Goal: Task Accomplishment & Management: Manage account settings

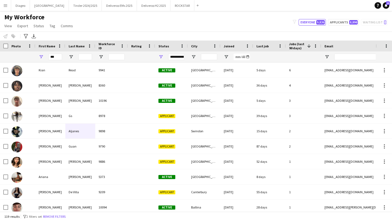
scroll to position [22, 0]
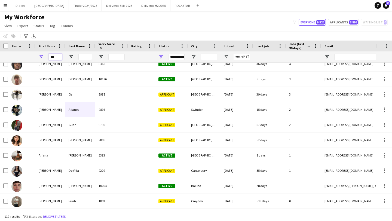
click at [61, 56] on input "***" at bounding box center [55, 57] width 14 height 7
type input "*"
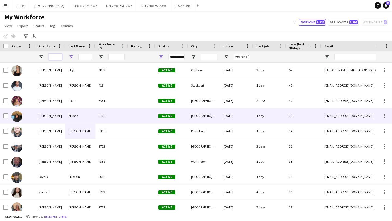
scroll to position [0, 0]
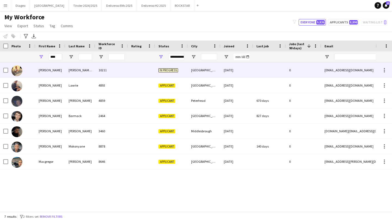
click at [115, 76] on div "10211" at bounding box center [111, 70] width 33 height 15
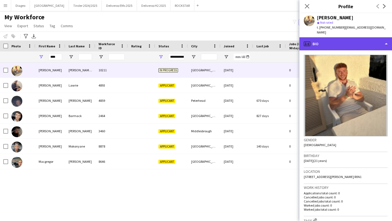
click at [346, 40] on div "profile Bio" at bounding box center [346, 43] width 93 height 13
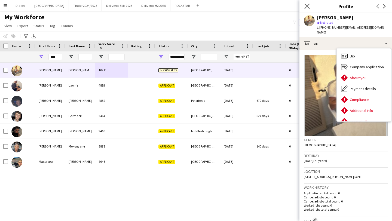
click at [304, 7] on app-icon "Close pop-in" at bounding box center [307, 6] width 8 height 8
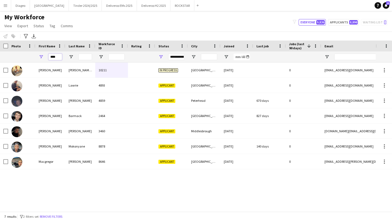
click at [59, 57] on input "****" at bounding box center [55, 57] width 14 height 7
type input "*"
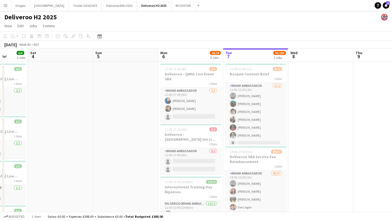
scroll to position [9, 0]
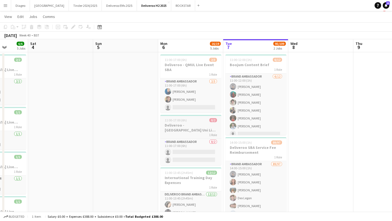
click at [179, 129] on h3 "Deliveroo - Swansea Uni Live Event SBA" at bounding box center [190, 128] width 61 height 10
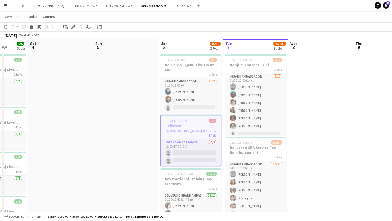
click at [182, 138] on app-job-card "11:00-17:00 (6h) 0/2 Deliveroo - Swansea Uni Live Event SBA 1 Role Brand Ambass…" at bounding box center [190, 140] width 61 height 51
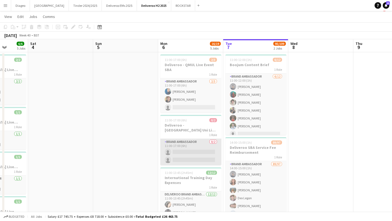
click at [187, 150] on app-card-role "Brand Ambassador 0/2 11:00-17:00 (6h) single-neutral-actions single-neutral-act…" at bounding box center [190, 152] width 61 height 26
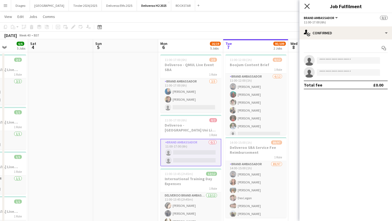
click at [306, 6] on icon "Close pop-in" at bounding box center [306, 6] width 5 height 5
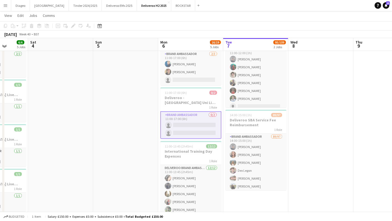
scroll to position [0, 0]
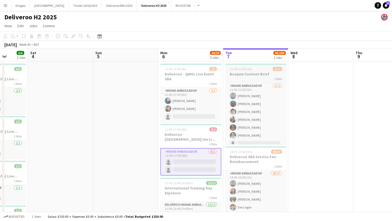
click at [256, 77] on div "1 Role" at bounding box center [255, 79] width 61 height 4
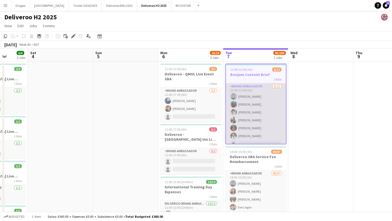
click at [256, 89] on app-card-role "Brand Ambassador 6/12 11:00-12:00 (1h) Henry Li Aisling Walsh Evan Quaid Ava Mi…" at bounding box center [256, 135] width 60 height 105
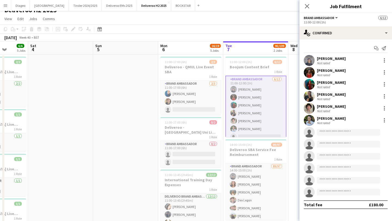
scroll to position [7, 0]
click at [307, 5] on icon at bounding box center [306, 6] width 5 height 5
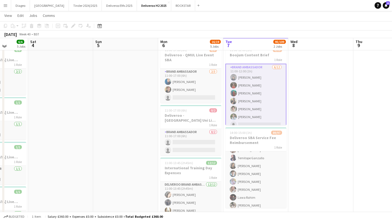
scroll to position [17, 0]
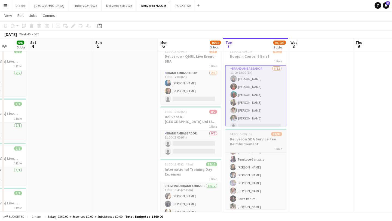
click at [261, 143] on h3 "Deliveroo SBA Service Fee Reimbursement" at bounding box center [255, 142] width 61 height 10
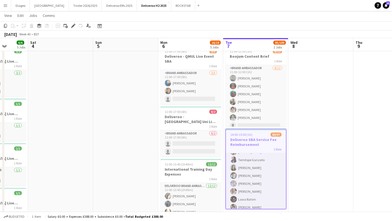
click at [257, 148] on div "1 Role" at bounding box center [256, 149] width 60 height 4
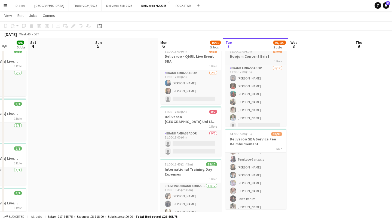
click at [249, 59] on div "1 Role" at bounding box center [255, 61] width 61 height 4
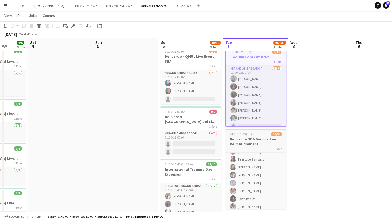
click at [262, 139] on h3 "Deliveroo SBA Service Fee Reimbursement" at bounding box center [255, 142] width 61 height 10
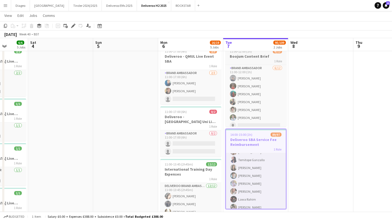
click at [254, 58] on h3 "Boojum Content Brief" at bounding box center [255, 56] width 61 height 5
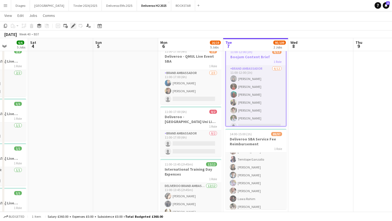
click at [74, 28] on div "Edit" at bounding box center [73, 26] width 7 height 7
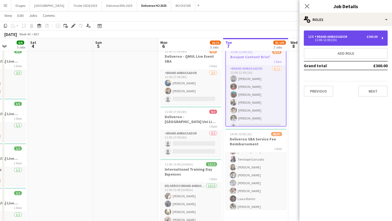
click at [346, 39] on div "11:00-12:00 (1h)" at bounding box center [342, 40] width 69 height 3
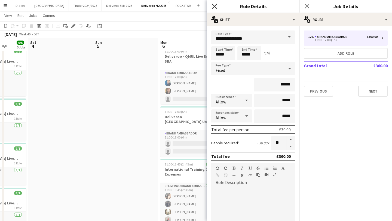
click at [213, 4] on icon at bounding box center [214, 6] width 5 height 5
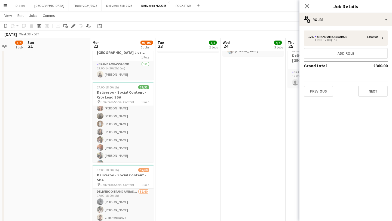
scroll to position [19, 0]
click at [118, 179] on h3 "Deliveroo - Social Content - SBA" at bounding box center [123, 178] width 61 height 10
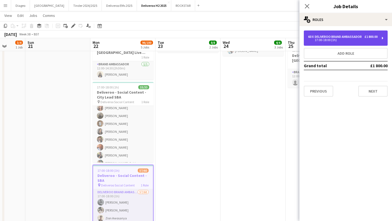
click at [359, 40] on div "17:00-18:00 (1h)" at bounding box center [342, 40] width 69 height 3
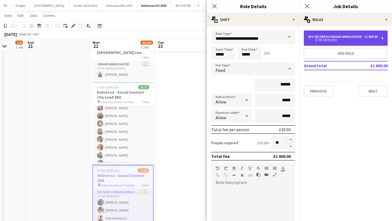
click at [359, 40] on div "17:00-18:00 (1h)" at bounding box center [342, 40] width 69 height 3
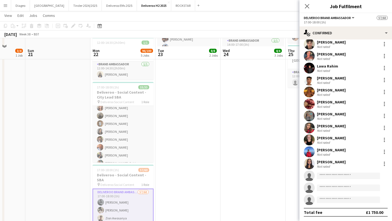
scroll to position [192, 0]
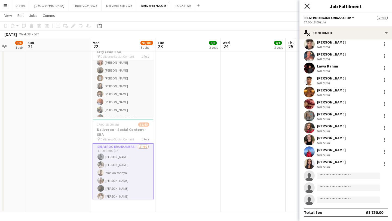
click at [308, 7] on icon "Close pop-in" at bounding box center [306, 6] width 5 height 5
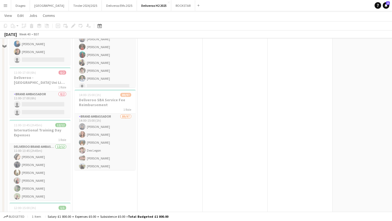
scroll to position [32, 0]
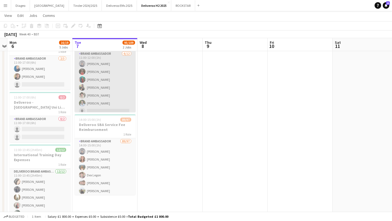
click at [104, 69] on app-card-role "Brand Ambassador 6/12 11:00-12:00 (1h) Henry Li Laura Nolan Aisling Walsh Ava M…" at bounding box center [105, 103] width 61 height 105
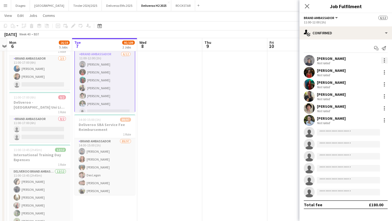
click at [383, 60] on div at bounding box center [384, 60] width 7 height 7
click at [366, 72] on span "Edit fee" at bounding box center [367, 70] width 34 height 5
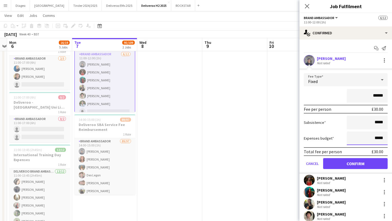
click at [383, 136] on input "*****" at bounding box center [367, 139] width 41 height 14
type input "**"
type input "*****"
click at [373, 163] on button "Confirm" at bounding box center [355, 163] width 65 height 11
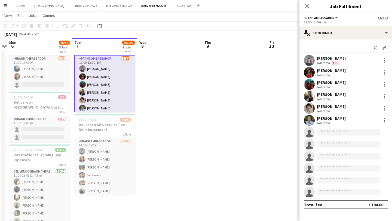
click at [345, 73] on div "Laura Nolan Not rated" at bounding box center [346, 72] width 93 height 11
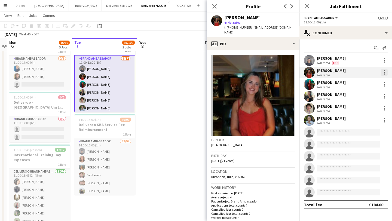
click at [386, 74] on div at bounding box center [384, 72] width 7 height 7
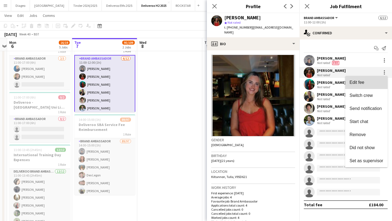
click at [364, 85] on button "Edit fee" at bounding box center [366, 82] width 42 height 13
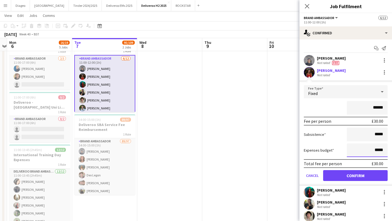
drag, startPoint x: 384, startPoint y: 152, endPoint x: 360, endPoint y: 152, distance: 24.5
click at [360, 152] on input "*****" at bounding box center [367, 151] width 41 height 14
type input "*****"
click at [361, 173] on button "Confirm" at bounding box center [355, 175] width 65 height 11
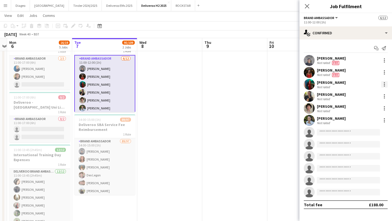
click at [385, 85] on div at bounding box center [384, 84] width 7 height 7
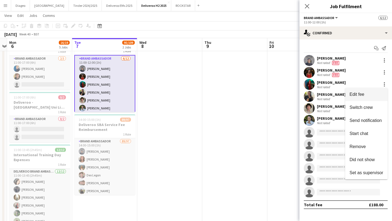
click at [362, 95] on span "Edit fee" at bounding box center [357, 94] width 15 height 5
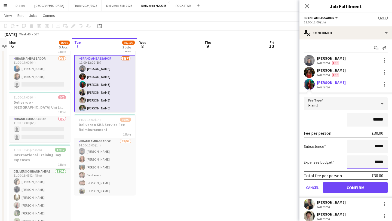
drag, startPoint x: 374, startPoint y: 163, endPoint x: 387, endPoint y: 163, distance: 12.8
click at [387, 163] on input "*****" at bounding box center [367, 162] width 41 height 14
type input "*****"
click at [371, 186] on button "Confirm" at bounding box center [355, 187] width 65 height 11
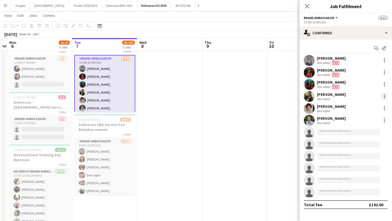
click at [385, 97] on div at bounding box center [384, 96] width 7 height 7
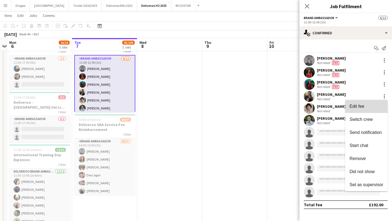
click at [367, 109] on button "Edit fee" at bounding box center [366, 106] width 42 height 13
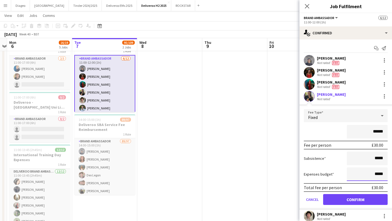
drag, startPoint x: 373, startPoint y: 172, endPoint x: 391, endPoint y: 173, distance: 17.7
click at [391, 173] on form "Fee Type Fixed ****** Fee per person £30.00 Subsistence ***** Expenses budget *…" at bounding box center [346, 159] width 93 height 100
type input "*****"
click at [366, 197] on button "Confirm" at bounding box center [355, 199] width 65 height 11
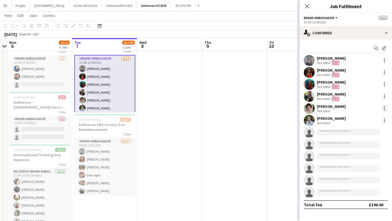
click at [384, 109] on div at bounding box center [384, 108] width 1 height 1
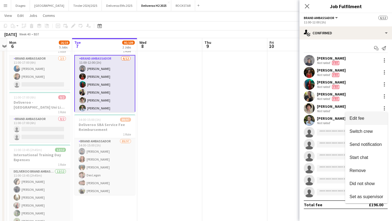
click at [358, 118] on span "Edit fee" at bounding box center [357, 118] width 15 height 5
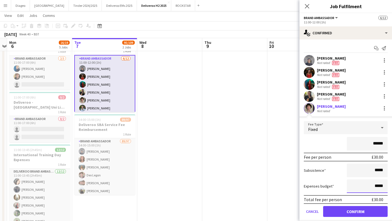
drag, startPoint x: 370, startPoint y: 184, endPoint x: 389, endPoint y: 185, distance: 18.8
click at [389, 185] on form "Fee Type Fixed ****** Fee per person £30.00 Subsistence ***** Expenses budget *…" at bounding box center [346, 171] width 93 height 100
type input "*****"
click at [369, 211] on button "Confirm" at bounding box center [355, 211] width 65 height 11
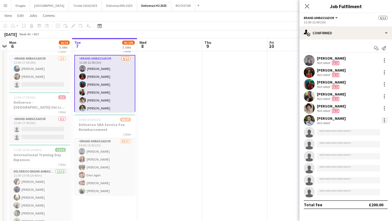
click at [387, 122] on div at bounding box center [384, 120] width 7 height 7
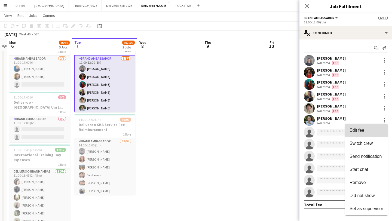
click at [366, 132] on span "Edit fee" at bounding box center [367, 130] width 34 height 5
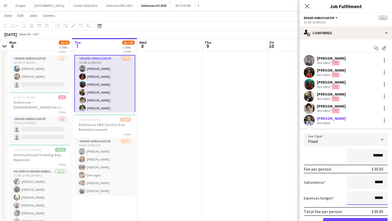
drag, startPoint x: 375, startPoint y: 199, endPoint x: 392, endPoint y: 199, distance: 16.6
click at [392, 199] on form "Fee Type Fixed ****** Fee per person £30.00 Subsistence ***** Expenses budget *…" at bounding box center [346, 183] width 93 height 100
type input "*****"
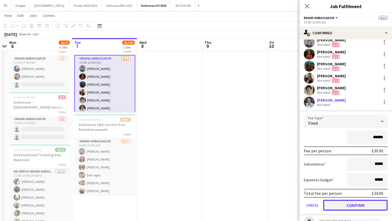
click at [357, 203] on button "Confirm" at bounding box center [355, 205] width 65 height 11
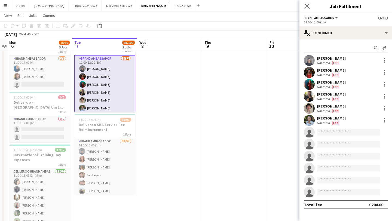
click at [306, 3] on app-icon "Close pop-in" at bounding box center [307, 6] width 8 height 8
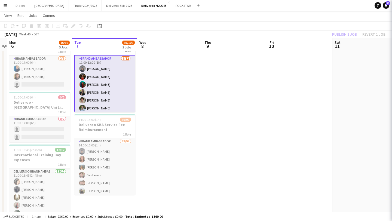
click at [306, 5] on app-navbar "Menu Boards Boards Boards All jobs Status Workforce Workforce My Workforce Recr…" at bounding box center [196, 5] width 392 height 11
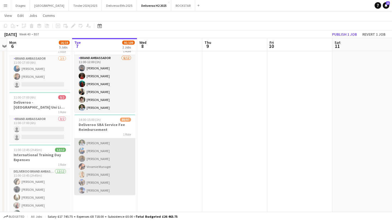
scroll to position [720, 0]
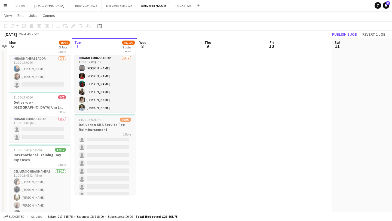
click at [107, 134] on div "1 Role" at bounding box center [104, 134] width 61 height 4
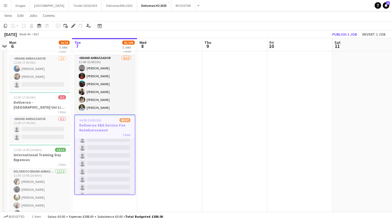
click at [127, 136] on span "1 Role" at bounding box center [127, 135] width 8 height 4
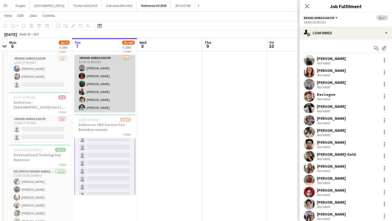
click at [112, 55] on app-card-role "Brand Ambassador 6/12 11:00-12:00 (1h) Henry Li Laura Nolan Aisling Walsh Ava M…" at bounding box center [104, 107] width 61 height 105
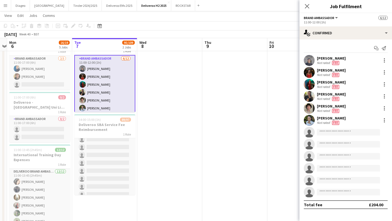
click at [303, 4] on div "Close pop-in" at bounding box center [307, 6] width 15 height 13
click at [308, 8] on icon "Close pop-in" at bounding box center [306, 6] width 5 height 5
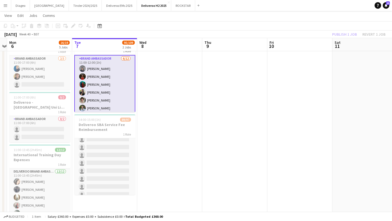
click at [167, 104] on app-date-cell at bounding box center [169, 200] width 65 height 343
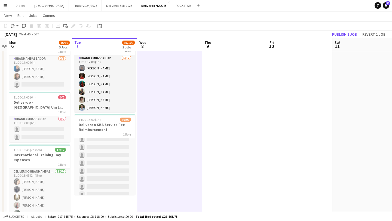
scroll to position [0, 0]
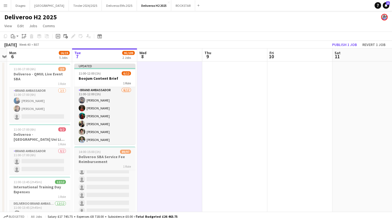
click at [121, 155] on h3 "Deliveroo SBA Service Fee Reimbursement" at bounding box center [104, 159] width 61 height 10
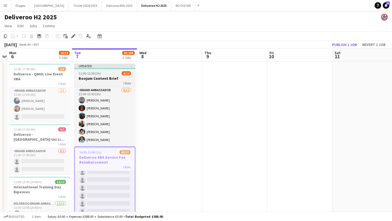
click at [118, 76] on h3 "Boojum Content Brief" at bounding box center [104, 78] width 61 height 5
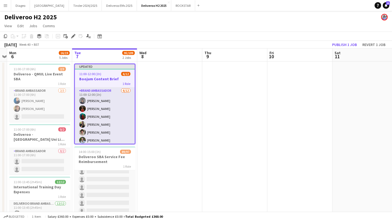
click at [115, 58] on app-board-header-date "Tue 7 95/109 2 Jobs" at bounding box center [104, 54] width 65 height 13
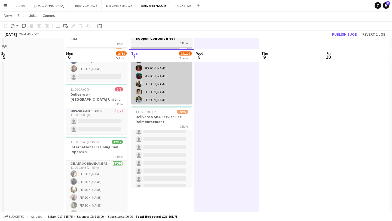
scroll to position [51, 0]
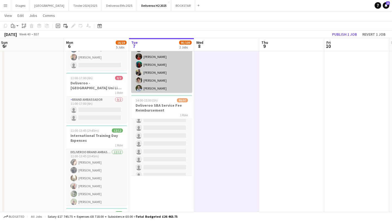
click at [95, 105] on app-card-role "Brand Ambassador 0/2 11:00-17:00 (6h) single-neutral-actions single-neutral-act…" at bounding box center [96, 110] width 61 height 26
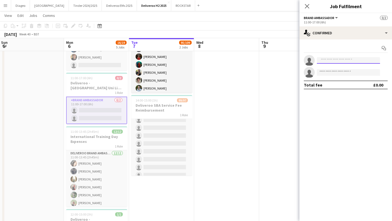
click at [349, 63] on input at bounding box center [348, 60] width 63 height 7
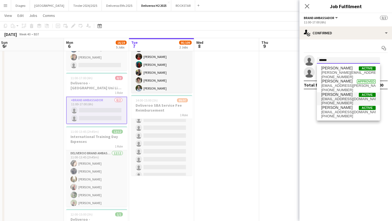
type input "******"
click at [347, 94] on span "Alicia McLean Active" at bounding box center [348, 94] width 54 height 5
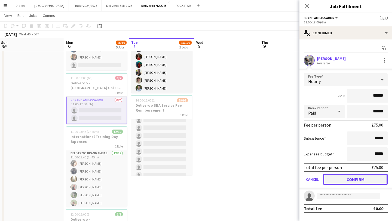
click at [351, 179] on button "Confirm" at bounding box center [355, 179] width 65 height 11
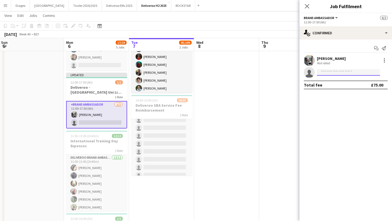
click at [350, 73] on input at bounding box center [348, 72] width 63 height 7
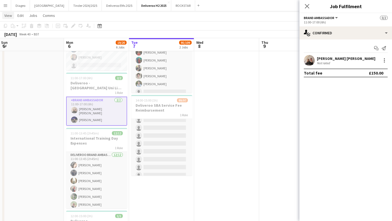
click at [9, 14] on span "View" at bounding box center [8, 15] width 8 height 5
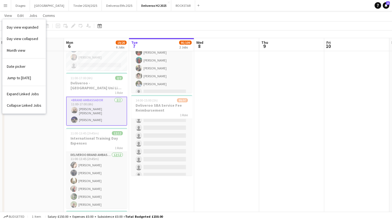
click at [5, 7] on app-icon "Menu" at bounding box center [5, 5] width 4 height 4
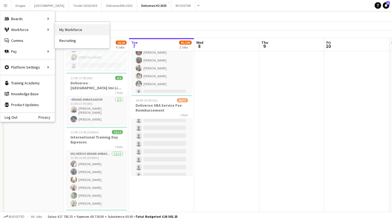
click at [64, 28] on link "My Workforce" at bounding box center [82, 29] width 54 height 11
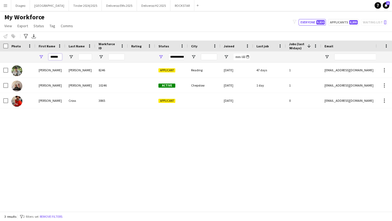
drag, startPoint x: 60, startPoint y: 57, endPoint x: 37, endPoint y: 56, distance: 22.9
click at [37, 56] on div "******" at bounding box center [50, 56] width 30 height 11
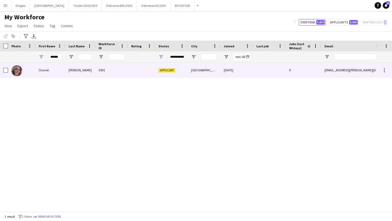
click at [62, 68] on div "Chanel" at bounding box center [50, 70] width 30 height 15
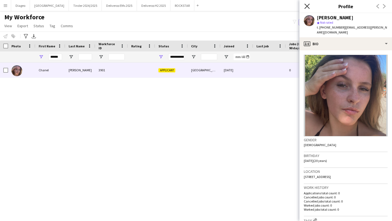
click at [308, 5] on icon at bounding box center [306, 6] width 5 height 5
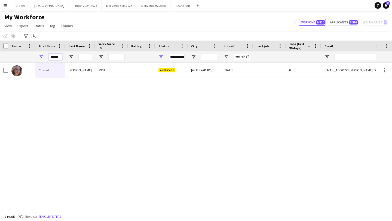
click at [59, 57] on input "******" at bounding box center [55, 57] width 14 height 7
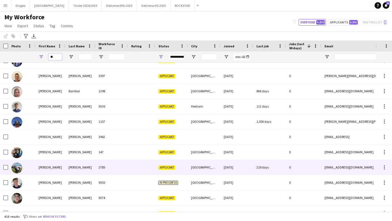
scroll to position [481, 0]
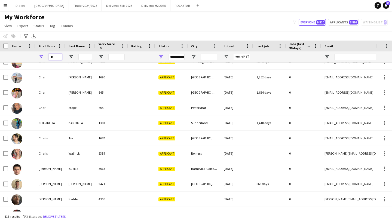
click at [57, 57] on input "**" at bounding box center [55, 57] width 14 height 7
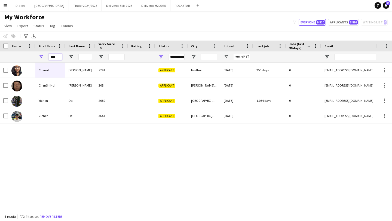
type input "****"
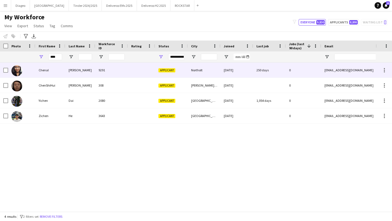
click at [78, 71] on div "[PERSON_NAME]" at bounding box center [80, 70] width 30 height 15
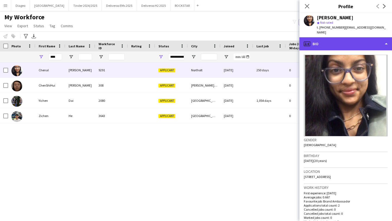
click at [354, 39] on div "profile Bio" at bounding box center [346, 43] width 93 height 13
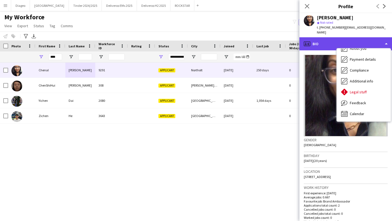
click at [323, 37] on div "profile Bio" at bounding box center [346, 43] width 93 height 13
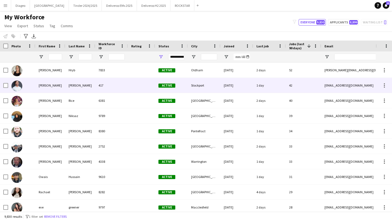
click at [102, 80] on div "417" at bounding box center [111, 85] width 33 height 15
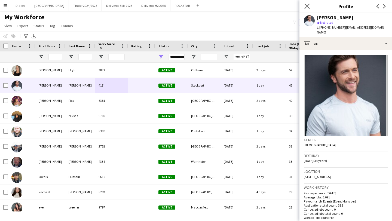
click at [309, 3] on app-icon "Close pop-in" at bounding box center [307, 6] width 8 height 8
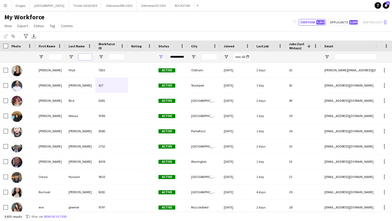
click at [80, 56] on input "Last Name Filter Input" at bounding box center [85, 57] width 14 height 7
click at [209, 57] on input "City Filter Input" at bounding box center [209, 57] width 16 height 7
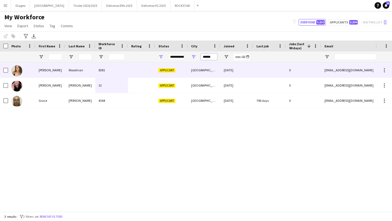
type input "******"
click at [134, 72] on div at bounding box center [141, 70] width 27 height 15
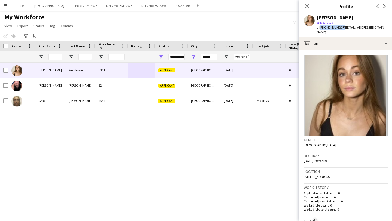
drag, startPoint x: 340, startPoint y: 28, endPoint x: 320, endPoint y: 29, distance: 20.5
click at [320, 29] on span "t. +447407109350" at bounding box center [331, 27] width 28 height 4
copy span "+447407109350"
click at [306, 4] on icon "Close pop-in" at bounding box center [306, 6] width 5 height 5
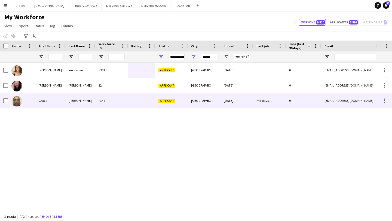
click at [94, 86] on div "Baker" at bounding box center [80, 85] width 30 height 15
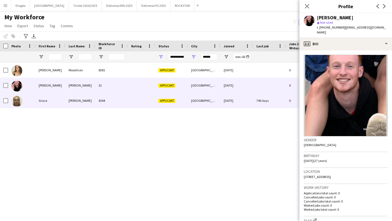
click at [168, 102] on span "Applicant" at bounding box center [166, 101] width 17 height 4
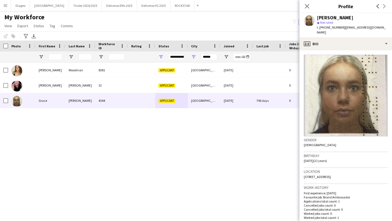
drag, startPoint x: 341, startPoint y: 28, endPoint x: 320, endPoint y: 28, distance: 21.2
click at [320, 28] on div "t. +447732516000 | grace.ramsay@hotmail.co.uk" at bounding box center [352, 30] width 71 height 10
copy span "+447732516000"
click at [375, 14] on div "Grace Ramsay star Not rated t. +447732516000 | grace.ramsay@hotmail.co.uk" at bounding box center [346, 25] width 93 height 24
click at [305, 8] on icon at bounding box center [306, 6] width 5 height 5
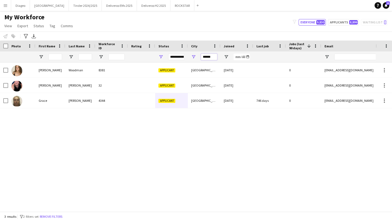
drag, startPoint x: 214, startPoint y: 57, endPoint x: 186, endPoint y: 57, distance: 28.3
click at [186, 57] on div at bounding box center [295, 56] width 590 height 11
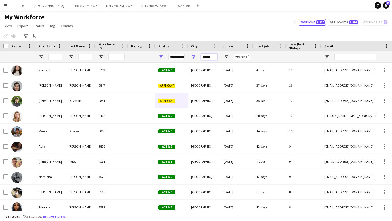
type input "******"
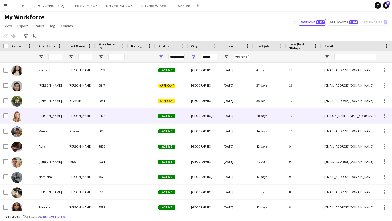
click at [179, 117] on div "Active" at bounding box center [171, 115] width 33 height 15
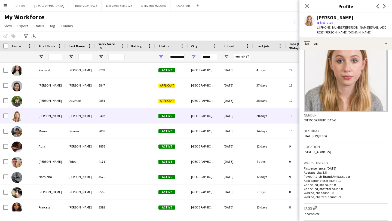
scroll to position [26, 0]
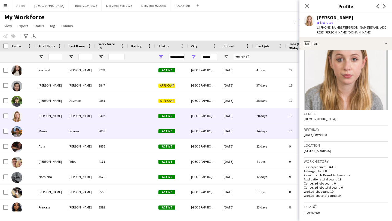
click at [197, 134] on div "[GEOGRAPHIC_DATA]" at bounding box center [204, 131] width 33 height 15
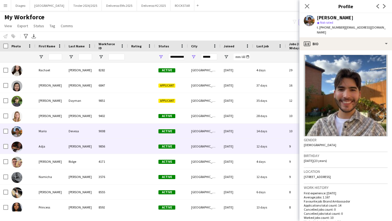
click at [202, 148] on div "[GEOGRAPHIC_DATA]" at bounding box center [204, 146] width 33 height 15
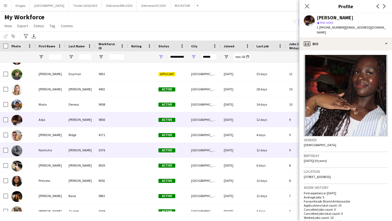
scroll to position [28, 0]
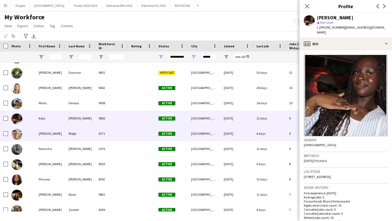
click at [201, 136] on div "[GEOGRAPHIC_DATA]" at bounding box center [204, 133] width 33 height 15
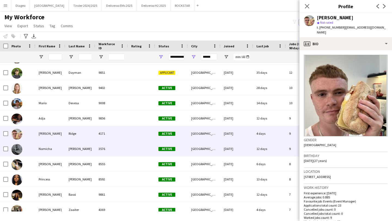
click at [205, 151] on div "[GEOGRAPHIC_DATA]" at bounding box center [204, 148] width 33 height 15
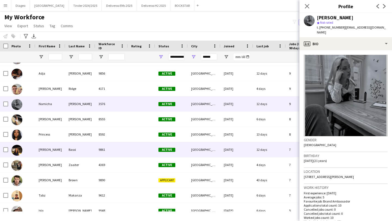
scroll to position [73, 0]
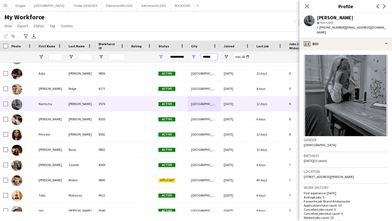
drag, startPoint x: 214, startPoint y: 57, endPoint x: 193, endPoint y: 56, distance: 21.8
click at [193, 56] on div "******" at bounding box center [204, 56] width 33 height 11
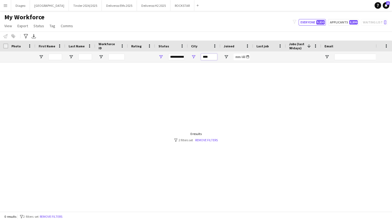
scroll to position [0, 0]
type input "*"
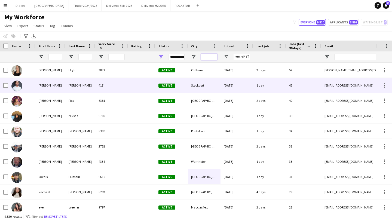
scroll to position [36, 0]
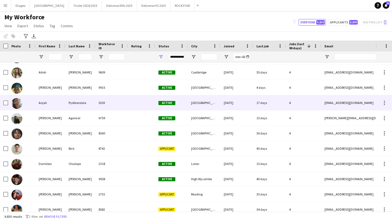
click at [212, 105] on div "Cambridge" at bounding box center [204, 102] width 33 height 15
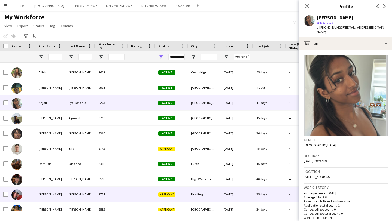
click at [209, 198] on div "Reading" at bounding box center [204, 194] width 33 height 15
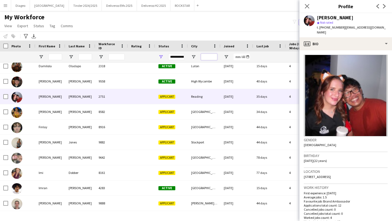
click at [212, 54] on input "City Filter Input" at bounding box center [209, 57] width 16 height 7
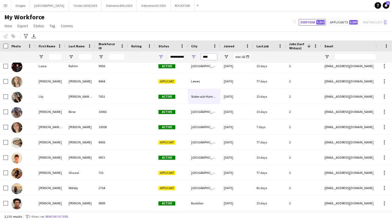
scroll to position [0, 0]
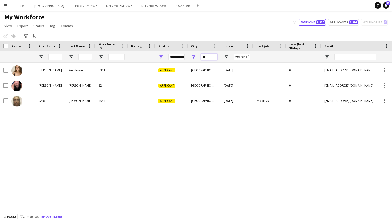
type input "*"
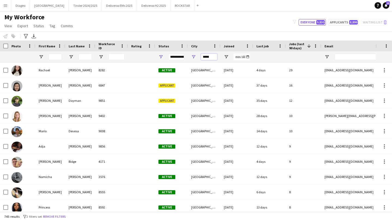
type input "******"
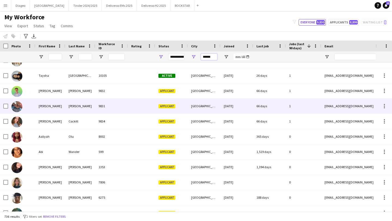
scroll to position [1407, 0]
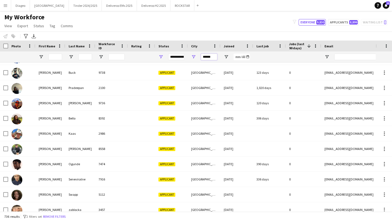
drag, startPoint x: 216, startPoint y: 58, endPoint x: 179, endPoint y: 57, distance: 36.2
click at [179, 57] on div at bounding box center [295, 56] width 590 height 11
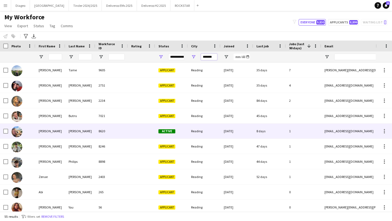
type input "*******"
click at [129, 133] on div at bounding box center [141, 131] width 27 height 15
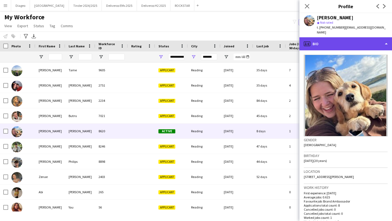
click at [350, 37] on div "profile Bio" at bounding box center [346, 43] width 93 height 13
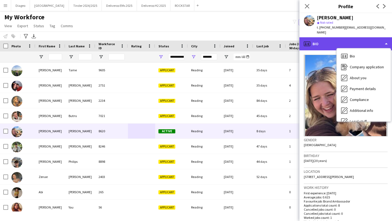
click at [327, 40] on div "profile Bio" at bounding box center [346, 43] width 93 height 13
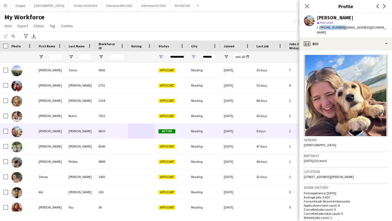
drag, startPoint x: 340, startPoint y: 27, endPoint x: 320, endPoint y: 27, distance: 20.4
click at [320, 27] on span "t. +447801983764" at bounding box center [331, 27] width 28 height 4
copy span "+447801983764"
click at [306, 4] on icon "Close pop-in" at bounding box center [306, 6] width 5 height 5
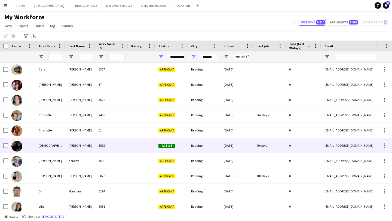
click at [209, 149] on div "Reading" at bounding box center [204, 145] width 33 height 15
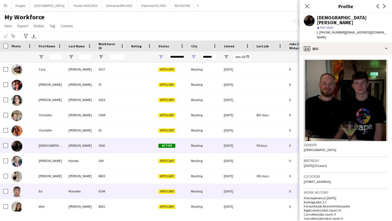
scroll to position [220, 0]
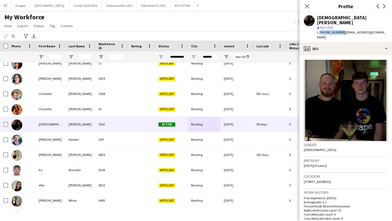
drag, startPoint x: 341, startPoint y: 28, endPoint x: 319, endPoint y: 28, distance: 21.2
click at [319, 30] on span "t. +447387332528" at bounding box center [331, 32] width 28 height 4
copy span "+447387332528"
click at [309, 7] on icon "Close pop-in" at bounding box center [306, 6] width 5 height 5
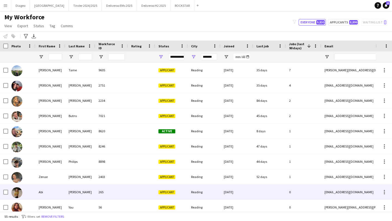
scroll to position [54, 0]
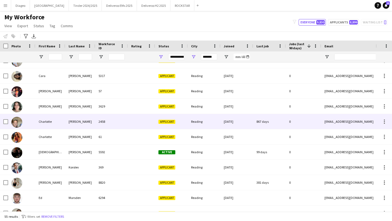
click at [243, 122] on div "26-05-2023" at bounding box center [237, 121] width 33 height 15
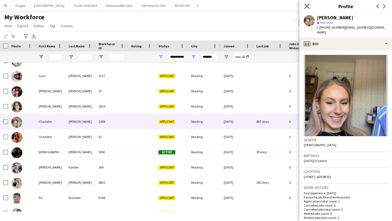
click at [305, 4] on icon at bounding box center [306, 6] width 5 height 5
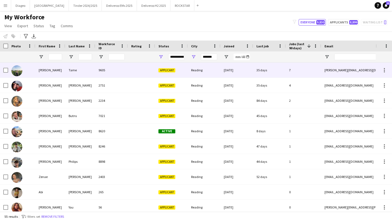
click at [264, 76] on div "35 days" at bounding box center [269, 70] width 33 height 15
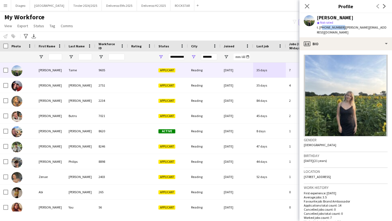
drag, startPoint x: 341, startPoint y: 27, endPoint x: 321, endPoint y: 27, distance: 19.6
click at [321, 27] on span "t. +447927392066" at bounding box center [331, 27] width 28 height 4
copy span "447927392066"
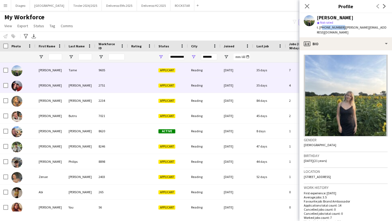
click at [212, 90] on div "Reading" at bounding box center [204, 85] width 33 height 15
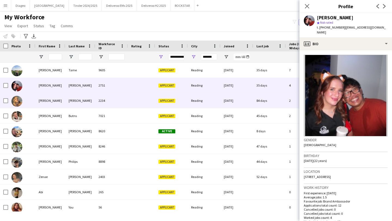
click at [206, 102] on div "Reading" at bounding box center [204, 100] width 33 height 15
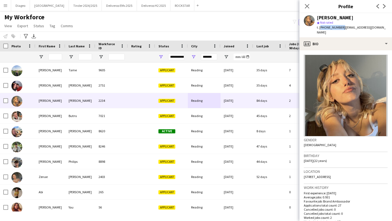
drag, startPoint x: 341, startPoint y: 28, endPoint x: 320, endPoint y: 28, distance: 21.0
click at [320, 28] on span "t. +447384725181" at bounding box center [331, 27] width 28 height 4
copy span "+447384725181"
click at [310, 7] on app-icon "Close pop-in" at bounding box center [307, 6] width 8 height 8
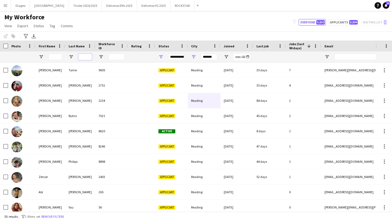
click at [85, 57] on input "Last Name Filter Input" at bounding box center [85, 57] width 14 height 7
click at [55, 55] on input "First Name Filter Input" at bounding box center [55, 57] width 14 height 7
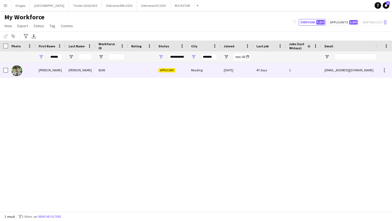
click at [100, 71] on div "8246" at bounding box center [111, 70] width 33 height 15
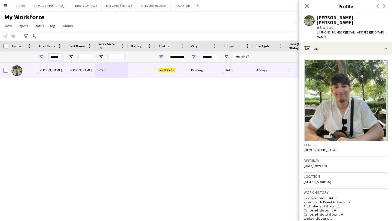
drag, startPoint x: 60, startPoint y: 58, endPoint x: 37, endPoint y: 59, distance: 22.6
click at [37, 59] on div "******" at bounding box center [50, 56] width 30 height 11
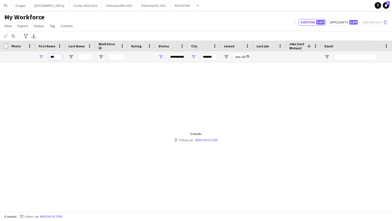
type input "***"
drag, startPoint x: 215, startPoint y: 55, endPoint x: 185, endPoint y: 56, distance: 30.0
click at [185, 56] on div "***" at bounding box center [295, 56] width 590 height 11
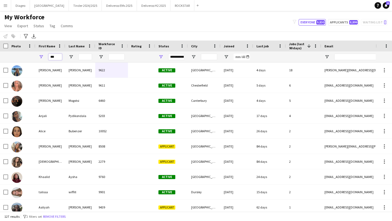
click at [61, 57] on input "***" at bounding box center [55, 57] width 14 height 7
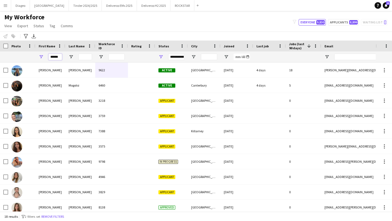
type input "******"
click at [80, 58] on input "Last Name Filter Input" at bounding box center [85, 57] width 14 height 7
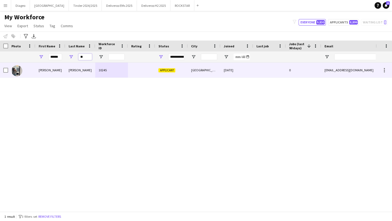
type input "**"
click at [86, 74] on div "McLean" at bounding box center [80, 70] width 30 height 15
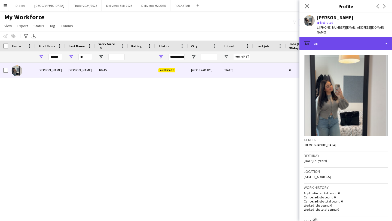
click at [339, 43] on div "profile Bio" at bounding box center [346, 43] width 93 height 13
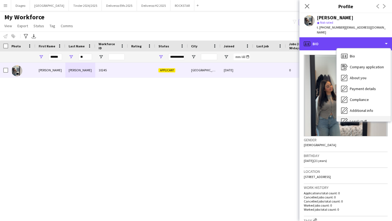
scroll to position [29, 0]
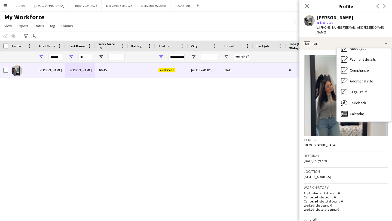
click at [356, 177] on div "Location 20 Parc Bevin, Newport, NP11 3AN" at bounding box center [346, 176] width 84 height 16
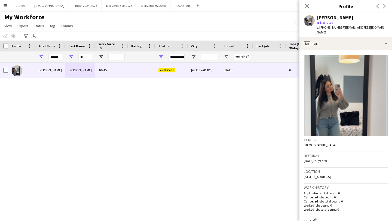
click at [356, 177] on div "Location 20 Parc Bevin, Newport, NP11 3AN" at bounding box center [346, 176] width 84 height 16
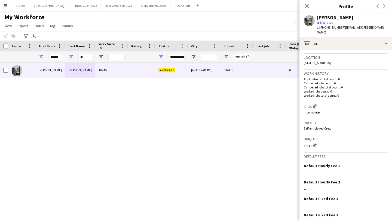
scroll to position [137, 0]
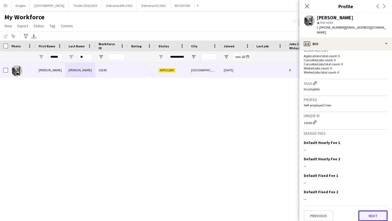
click at [382, 214] on button "Next" at bounding box center [372, 216] width 29 height 11
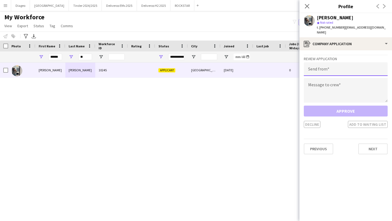
click at [337, 64] on input "email" at bounding box center [346, 69] width 84 height 14
paste input "**********"
type input "**********"
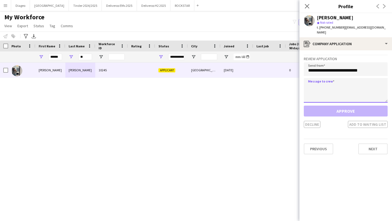
click at [334, 81] on textarea at bounding box center [346, 90] width 84 height 25
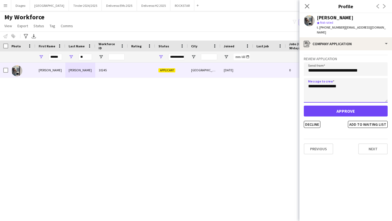
type textarea "**********"
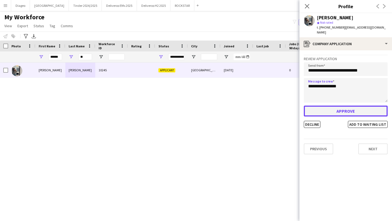
click at [337, 109] on button "Approve" at bounding box center [346, 111] width 84 height 11
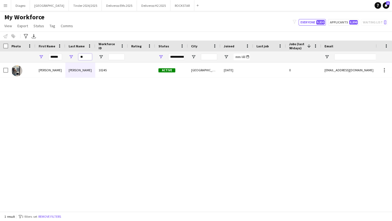
click at [88, 59] on input "**" at bounding box center [85, 57] width 14 height 7
type input "*"
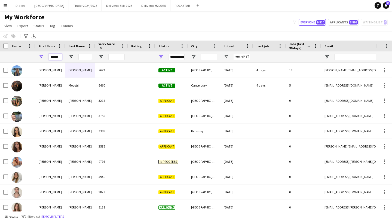
drag, startPoint x: 60, startPoint y: 56, endPoint x: 11, endPoint y: 55, distance: 49.0
click at [11, 56] on div "******" at bounding box center [295, 56] width 590 height 11
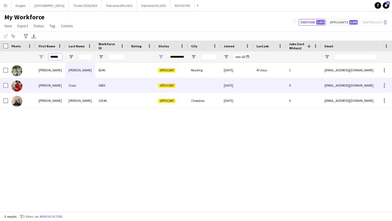
type input "******"
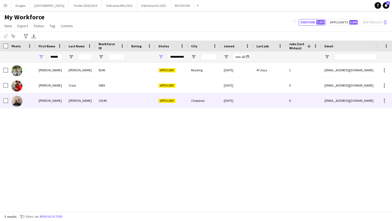
click at [130, 105] on div at bounding box center [141, 100] width 27 height 15
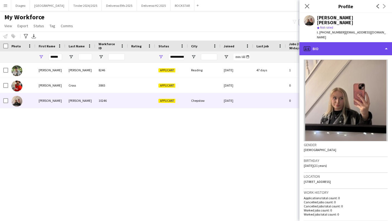
click at [360, 42] on div "profile Bio" at bounding box center [346, 48] width 93 height 13
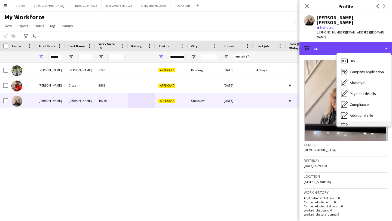
scroll to position [29, 0]
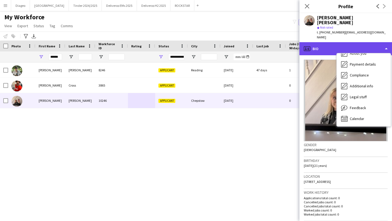
click at [325, 42] on div "profile Bio" at bounding box center [346, 48] width 93 height 13
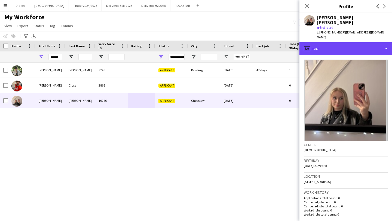
scroll to position [142, 0]
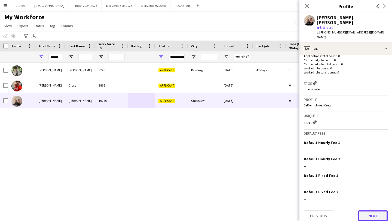
click at [374, 211] on button "Next" at bounding box center [372, 216] width 29 height 11
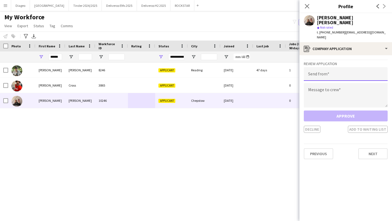
click at [342, 68] on input "email" at bounding box center [346, 74] width 84 height 14
paste input "**********"
type input "**********"
click at [340, 88] on textarea at bounding box center [346, 95] width 84 height 25
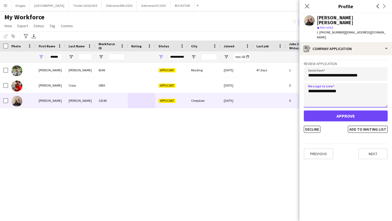
type textarea "**********"
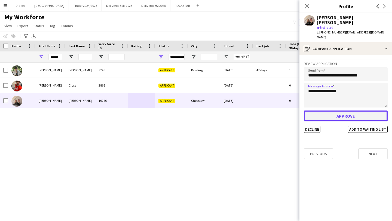
click at [356, 112] on button "Approve" at bounding box center [346, 116] width 84 height 11
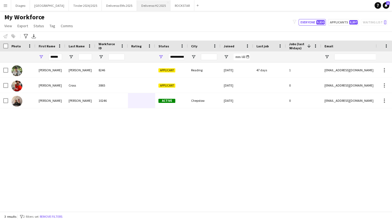
click at [137, 5] on button "Deliveroo H2 2025 Close" at bounding box center [153, 5] width 33 height 11
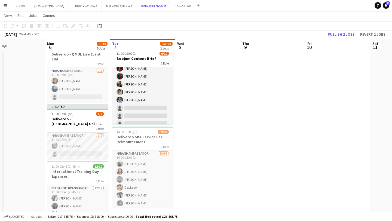
scroll to position [20, 0]
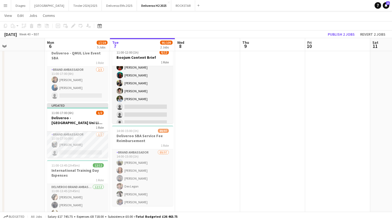
click at [91, 140] on app-card-role "Brand Ambassador 1/2 11:00-17:00 (6h) Alicia McLean single-neutral-actions" at bounding box center [77, 145] width 61 height 26
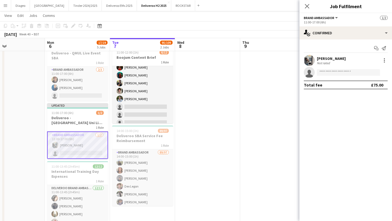
click at [330, 62] on div "Not rated" at bounding box center [324, 63] width 14 height 4
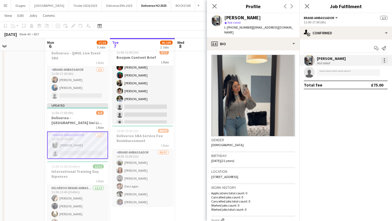
click at [386, 59] on div at bounding box center [384, 60] width 7 height 7
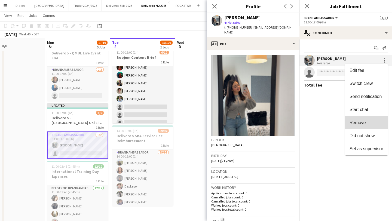
click at [359, 123] on span "Remove" at bounding box center [358, 122] width 16 height 5
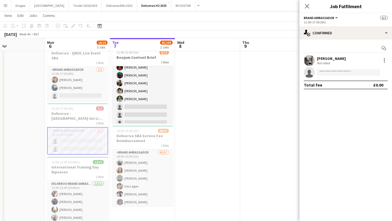
click at [367, 59] on div "Alicia McLean Not rated" at bounding box center [346, 60] width 93 height 11
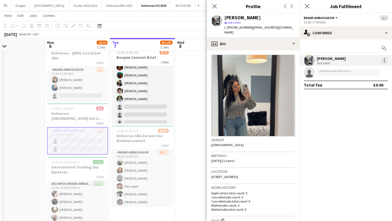
click at [385, 59] on div at bounding box center [384, 60] width 7 height 7
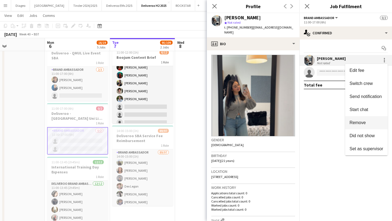
click at [364, 122] on span "Remove" at bounding box center [358, 122] width 16 height 5
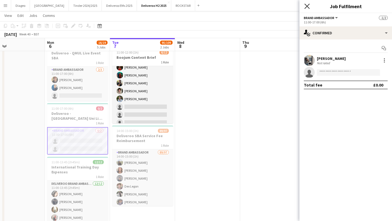
click at [309, 5] on icon "Close pop-in" at bounding box center [306, 6] width 5 height 5
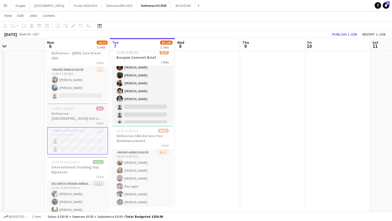
click at [59, 147] on app-card-role "Brand Ambassador 0/2 11:00-17:00 (6h) single-neutral-actions single-neutral-act…" at bounding box center [77, 141] width 61 height 28
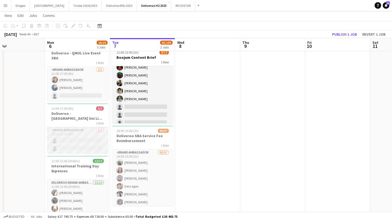
click at [76, 139] on app-card-role "Brand Ambassador 0/2 11:00-17:00 (6h) single-neutral-actions single-neutral-act…" at bounding box center [77, 140] width 61 height 26
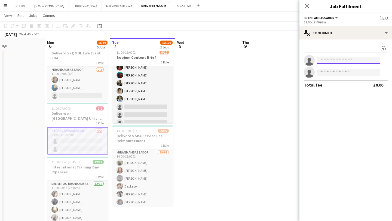
click at [353, 61] on input at bounding box center [348, 60] width 63 height 7
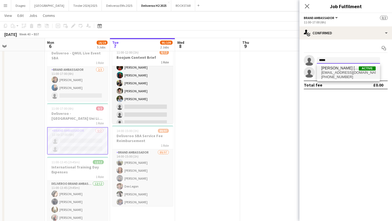
type input "*****"
click at [355, 69] on span "Marley Fitzgerald Active" at bounding box center [348, 68] width 54 height 5
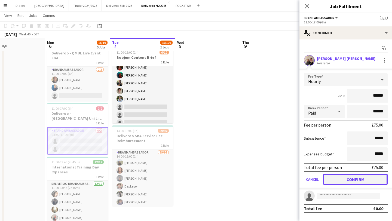
click at [349, 179] on button "Confirm" at bounding box center [355, 179] width 65 height 11
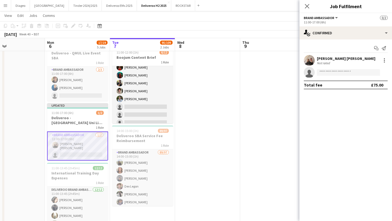
click at [339, 76] on app-invite-slot "single-neutral-actions" at bounding box center [346, 72] width 93 height 11
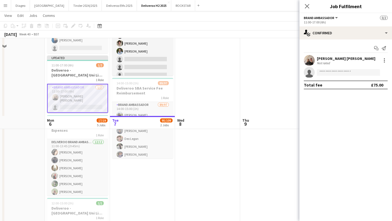
scroll to position [0, 0]
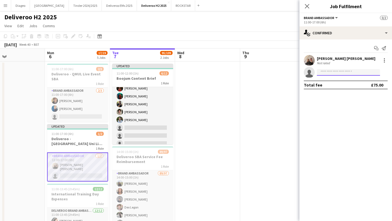
click at [331, 72] on input at bounding box center [348, 72] width 63 height 7
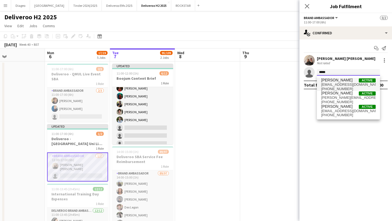
type input "*****"
click at [336, 83] on span "jennapferris@yahoo.com" at bounding box center [348, 85] width 54 height 4
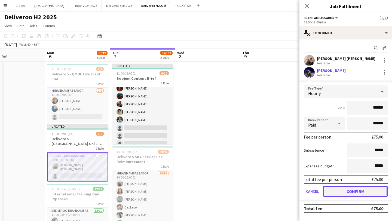
click at [357, 189] on button "Confirm" at bounding box center [355, 191] width 65 height 11
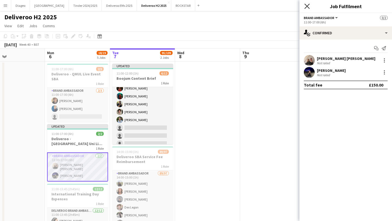
click at [307, 5] on icon "Close pop-in" at bounding box center [306, 6] width 5 height 5
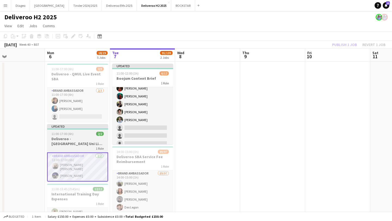
click at [87, 138] on h3 "Deliveroo - Swansea Uni Live Event SBA" at bounding box center [77, 141] width 61 height 10
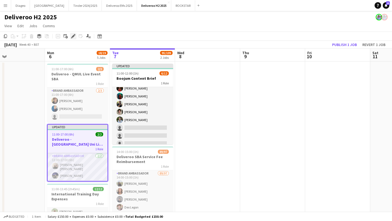
click at [73, 38] on icon "Edit" at bounding box center [73, 36] width 4 height 4
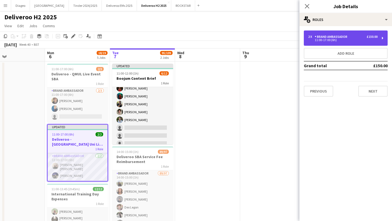
click at [357, 35] on div "2 x Brand Ambassador £150.00" at bounding box center [342, 37] width 69 height 4
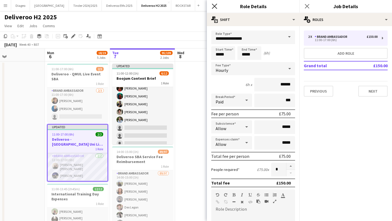
click at [214, 8] on icon "Close pop-in" at bounding box center [214, 6] width 5 height 5
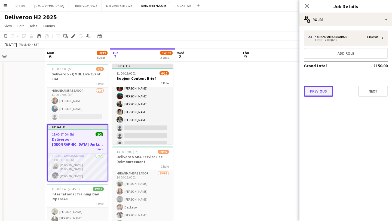
click at [320, 93] on button "Previous" at bounding box center [318, 91] width 29 height 11
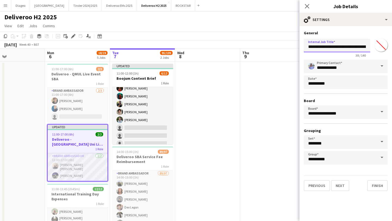
scroll to position [0, 13]
drag, startPoint x: 309, startPoint y: 47, endPoint x: 377, endPoint y: 52, distance: 68.5
click at [377, 52] on div "**********" at bounding box center [346, 46] width 84 height 21
click at [305, 3] on app-icon "Close pop-in" at bounding box center [307, 6] width 8 height 8
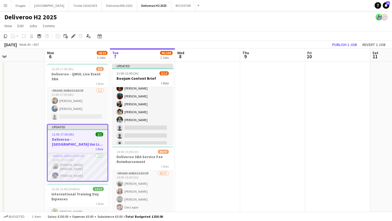
scroll to position [151, 0]
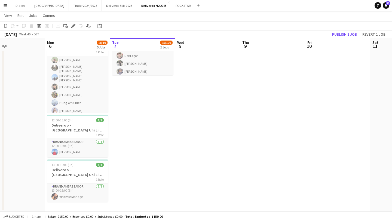
click at [90, 206] on app-date-cell "11:00-17:00 (6h) 2/3 Deliveroo - QMUL Live Event SBA 1 Role Brand Ambassador 2/…" at bounding box center [77, 61] width 65 height 302
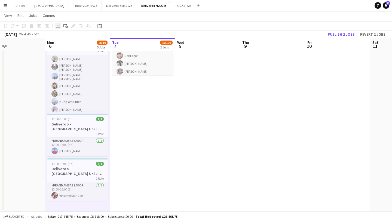
click at [59, 26] on icon "Add job" at bounding box center [58, 26] width 4 height 4
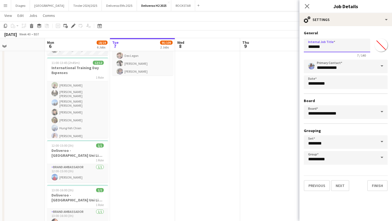
drag, startPoint x: 345, startPoint y: 48, endPoint x: 303, endPoint y: 49, distance: 41.9
click at [303, 49] on form "**********" at bounding box center [346, 111] width 93 height 161
paste input "**********"
click at [336, 48] on input "**********" at bounding box center [337, 46] width 66 height 14
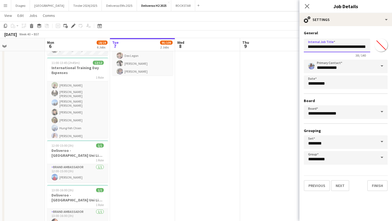
scroll to position [0, 0]
type input "**********"
click at [343, 185] on button "Next" at bounding box center [340, 185] width 18 height 11
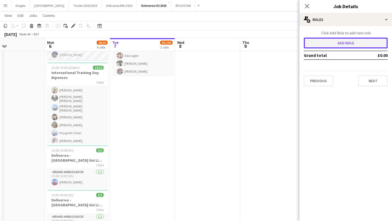
click at [346, 43] on button "Add role" at bounding box center [346, 43] width 84 height 11
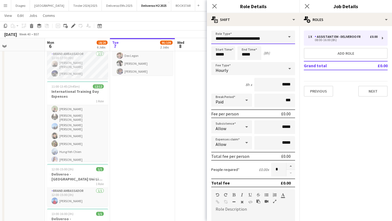
click at [267, 40] on input "**********" at bounding box center [253, 38] width 84 height 14
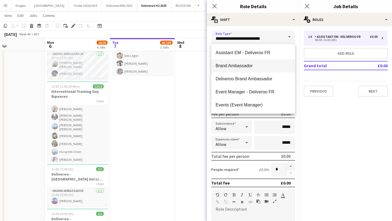
click at [258, 67] on span "Brand Ambassador" at bounding box center [253, 65] width 75 height 5
type input "**********"
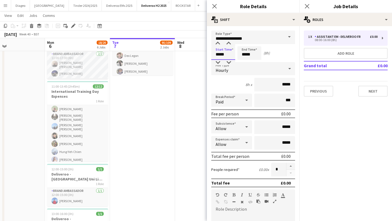
click at [225, 56] on input "*****" at bounding box center [223, 53] width 24 height 14
click at [217, 46] on input "*****" at bounding box center [223, 53] width 24 height 14
click at [217, 45] on div at bounding box center [217, 43] width 11 height 5
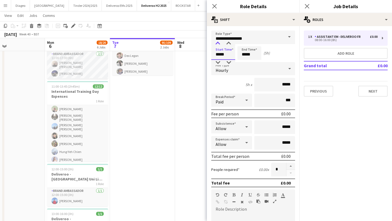
click at [217, 45] on div at bounding box center [217, 43] width 11 height 5
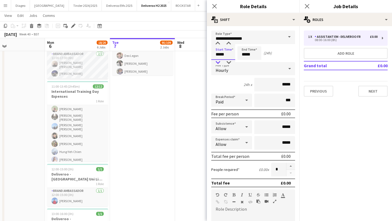
click at [217, 65] on div at bounding box center [217, 62] width 11 height 5
type input "*****"
click at [217, 65] on div at bounding box center [217, 62] width 11 height 5
click at [246, 50] on input "*****" at bounding box center [249, 53] width 24 height 14
type input "*****"
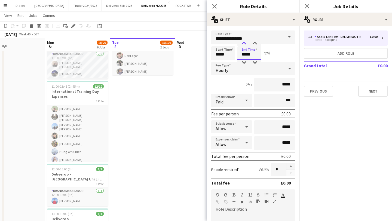
click at [242, 42] on div at bounding box center [244, 43] width 11 height 5
drag, startPoint x: 295, startPoint y: 85, endPoint x: 260, endPoint y: 84, distance: 34.3
click at [260, 84] on input "*****" at bounding box center [274, 85] width 41 height 14
type input "******"
click at [384, 89] on button "Next" at bounding box center [372, 91] width 29 height 11
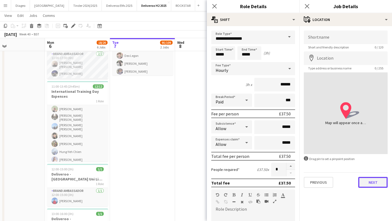
click at [373, 184] on button "Next" at bounding box center [372, 182] width 29 height 11
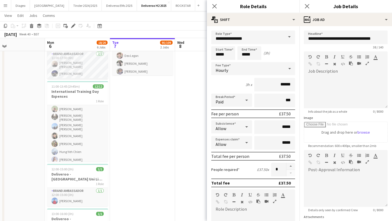
scroll to position [48, 0]
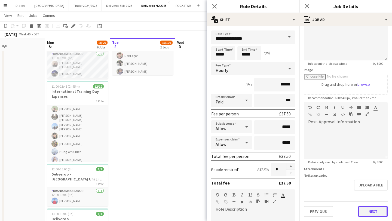
click at [373, 211] on button "Next" at bounding box center [372, 211] width 29 height 11
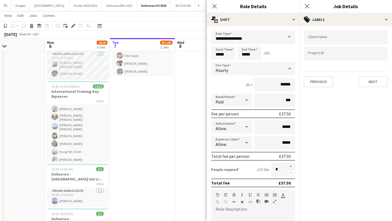
scroll to position [0, 0]
click at [341, 40] on input "Type to search client labels..." at bounding box center [345, 37] width 75 height 5
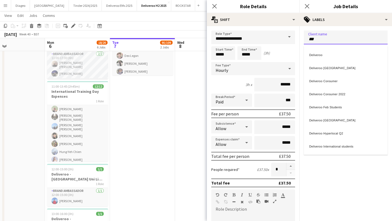
type input "***"
click at [344, 50] on div "Deliveroo" at bounding box center [346, 54] width 84 height 13
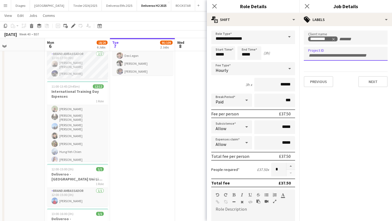
click at [343, 57] on div at bounding box center [346, 54] width 84 height 14
type input "******"
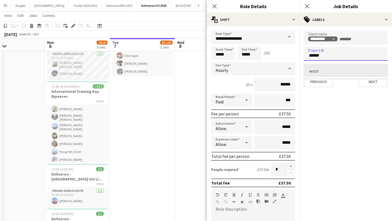
click at [345, 75] on div "del123" at bounding box center [346, 70] width 84 height 13
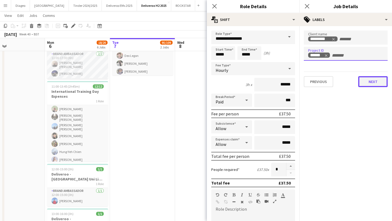
click at [376, 82] on button "Next" at bounding box center [372, 81] width 29 height 11
type input "*******"
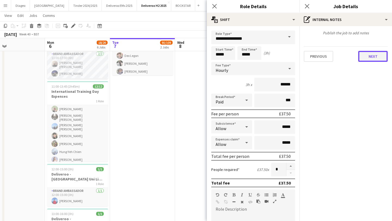
click at [376, 60] on button "Next" at bounding box center [372, 56] width 29 height 11
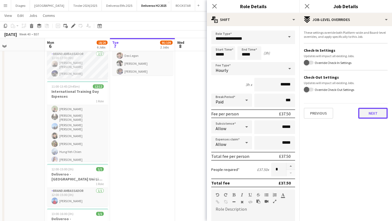
click at [374, 112] on button "Next" at bounding box center [372, 113] width 29 height 11
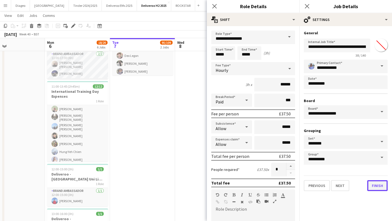
click at [381, 184] on button "Finish" at bounding box center [377, 185] width 20 height 11
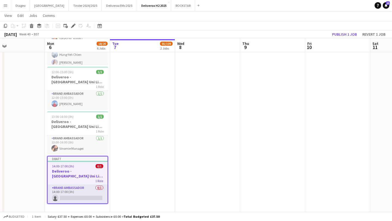
scroll to position [200, 0]
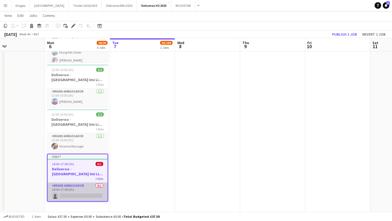
click at [75, 195] on app-card-role "Brand Ambassador 0/1 14:00-17:00 (3h) single-neutral-actions" at bounding box center [78, 192] width 60 height 19
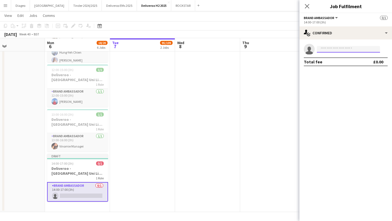
click at [332, 51] on input at bounding box center [348, 49] width 63 height 7
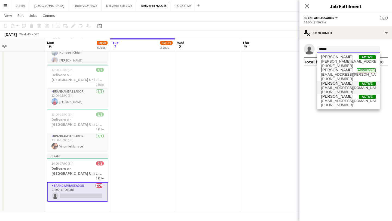
type input "******"
click at [345, 87] on span "aliciamclean14@gmail.com" at bounding box center [348, 88] width 54 height 4
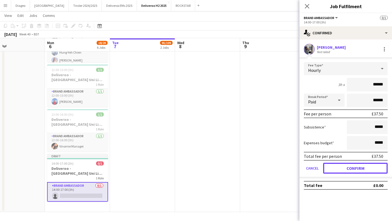
click at [355, 170] on button "Confirm" at bounding box center [355, 168] width 65 height 11
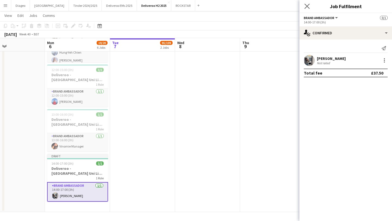
click at [306, 9] on app-icon "Close pop-in" at bounding box center [307, 6] width 8 height 8
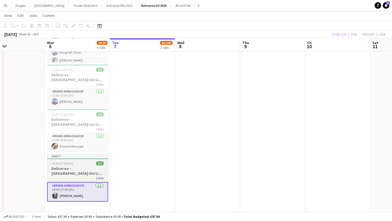
click at [96, 172] on h3 "Deliveroo - Swansea Uni Live Event SBA" at bounding box center [77, 171] width 61 height 10
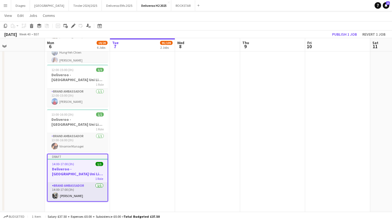
scroll to position [0, 151]
click at [340, 37] on button "Publish 1 job" at bounding box center [344, 34] width 29 height 7
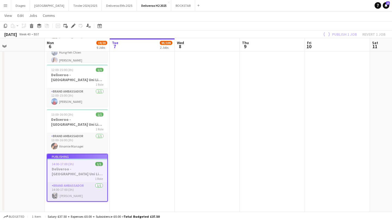
click at [71, 131] on app-job-card "13:00-16:00 (3h) 1/1 Deliveroo - Swansea Uni Live Event SBA 1 Role Brand Ambass…" at bounding box center [77, 130] width 61 height 42
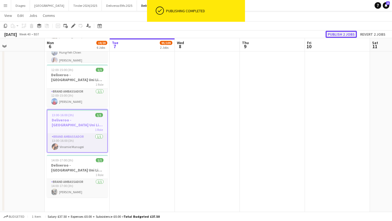
click at [347, 36] on button "Publish 2 jobs" at bounding box center [341, 34] width 31 height 7
click at [78, 86] on app-job-card "12:00-15:00 (3h) 1/1 Deliveroo - Swansea Uni Live Event SBA 1 Role Brand Ambass…" at bounding box center [77, 86] width 61 height 42
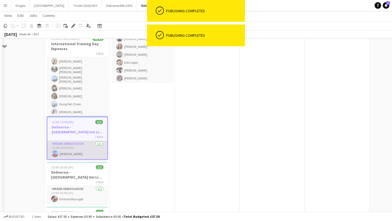
scroll to position [122, 0]
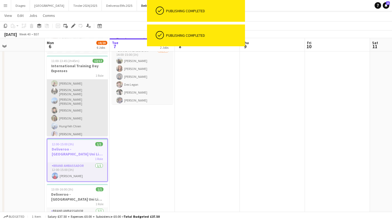
click at [89, 106] on app-card-role "Deliveroo Brand Ambassador 12/12 11:00-13:45 (2h45m) Irene Chang Michael Lim We…" at bounding box center [77, 85] width 61 height 109
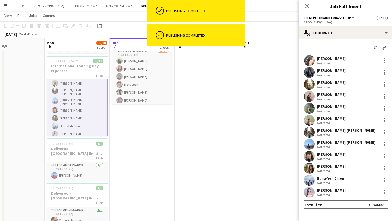
click at [92, 81] on app-card-role "Deliveroo Brand Ambassador 12/12 11:00-13:45 (2h45m) Irene Chang Michael Lim We…" at bounding box center [77, 85] width 61 height 110
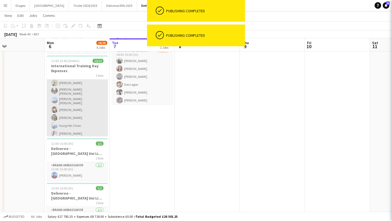
scroll to position [49, 0]
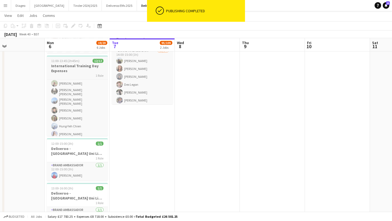
click at [98, 71] on h3 "International Training Day Expenses" at bounding box center [77, 68] width 61 height 10
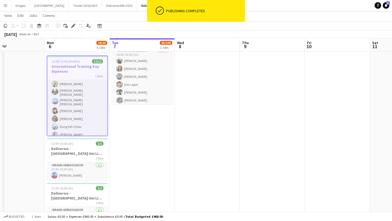
click at [228, 116] on app-date-cell at bounding box center [207, 110] width 65 height 343
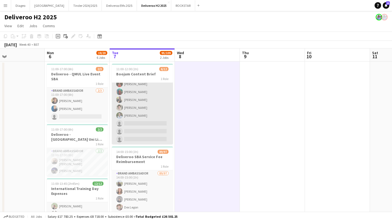
scroll to position [19, 0]
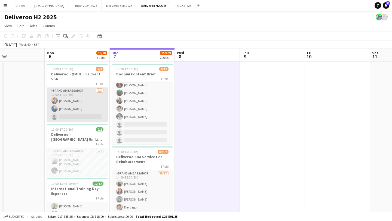
click at [68, 89] on app-card-role "Brand Ambassador 2/3 11:00-17:00 (6h) Aleph Haiken liberty smith single-neutral…" at bounding box center [77, 105] width 61 height 34
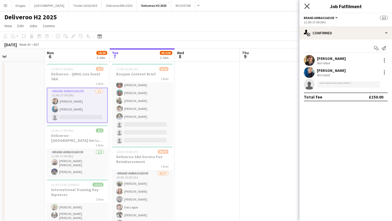
click at [307, 7] on icon "Close pop-in" at bounding box center [306, 6] width 5 height 5
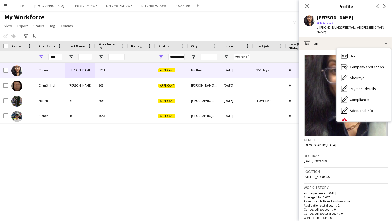
scroll to position [29, 0]
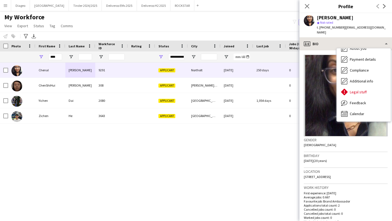
drag, startPoint x: 0, startPoint y: 0, endPoint x: 324, endPoint y: 39, distance: 326.7
click at [324, 39] on div "profile Bio" at bounding box center [346, 43] width 93 height 13
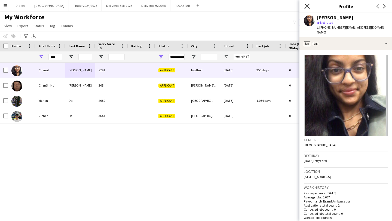
click at [307, 8] on icon "Close pop-in" at bounding box center [306, 6] width 5 height 5
